Goal: Transaction & Acquisition: Purchase product/service

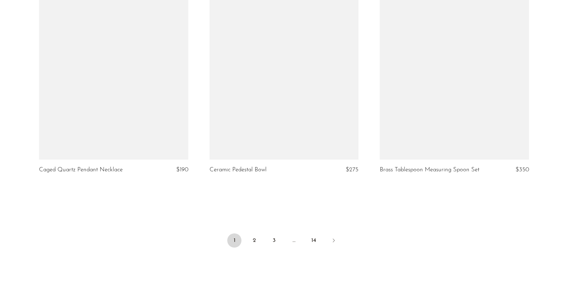
scroll to position [2804, 0]
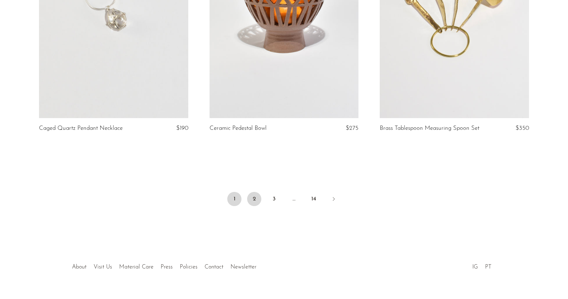
click at [255, 202] on link "2" at bounding box center [254, 199] width 14 height 14
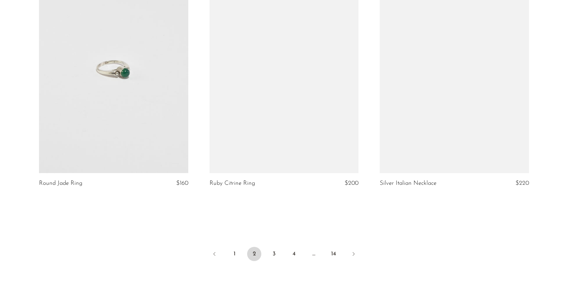
scroll to position [2751, 0]
